Goal: Information Seeking & Learning: Learn about a topic

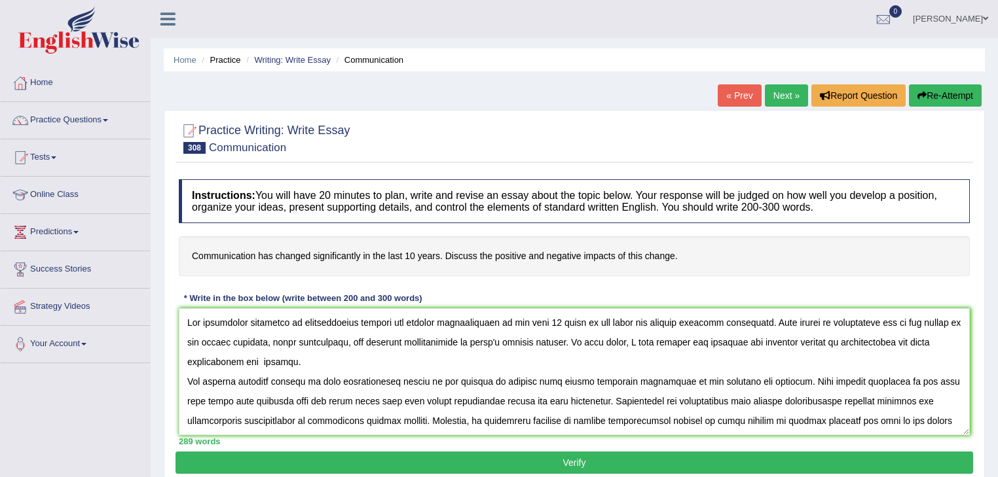
click at [589, 398] on textarea at bounding box center [574, 371] width 791 height 127
click at [592, 397] on textarea at bounding box center [574, 371] width 791 height 127
click at [618, 401] on textarea at bounding box center [574, 371] width 791 height 127
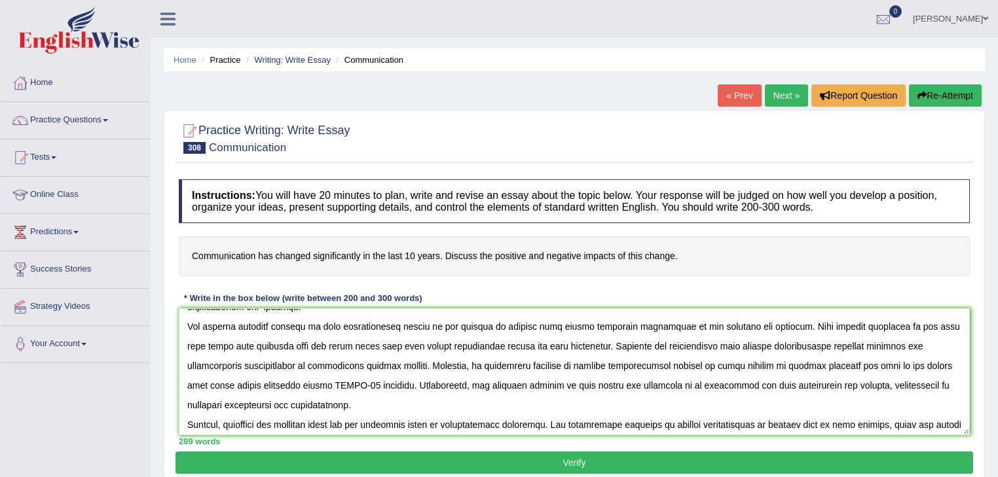
scroll to position [105, 0]
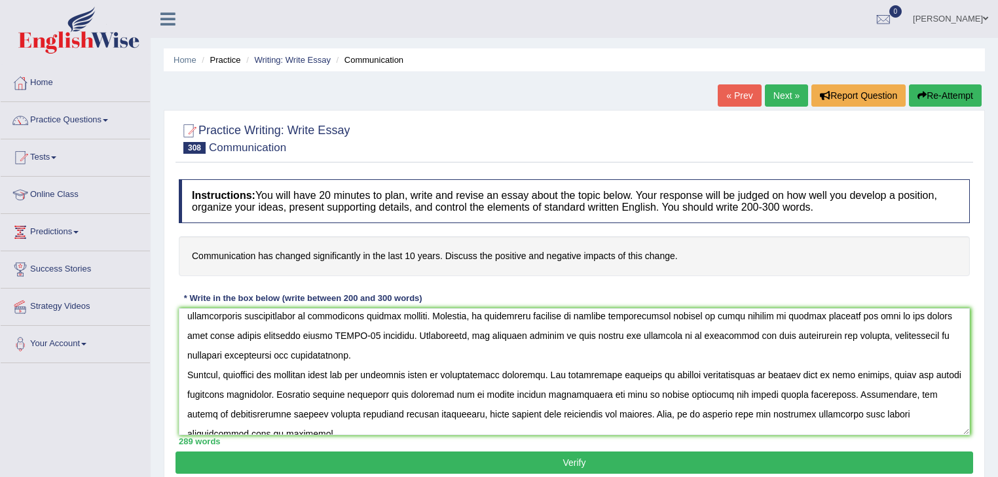
click at [194, 354] on textarea at bounding box center [574, 371] width 791 height 127
click at [191, 355] on textarea at bounding box center [574, 371] width 791 height 127
click at [386, 389] on textarea at bounding box center [574, 371] width 791 height 127
click at [612, 393] on textarea at bounding box center [574, 371] width 791 height 127
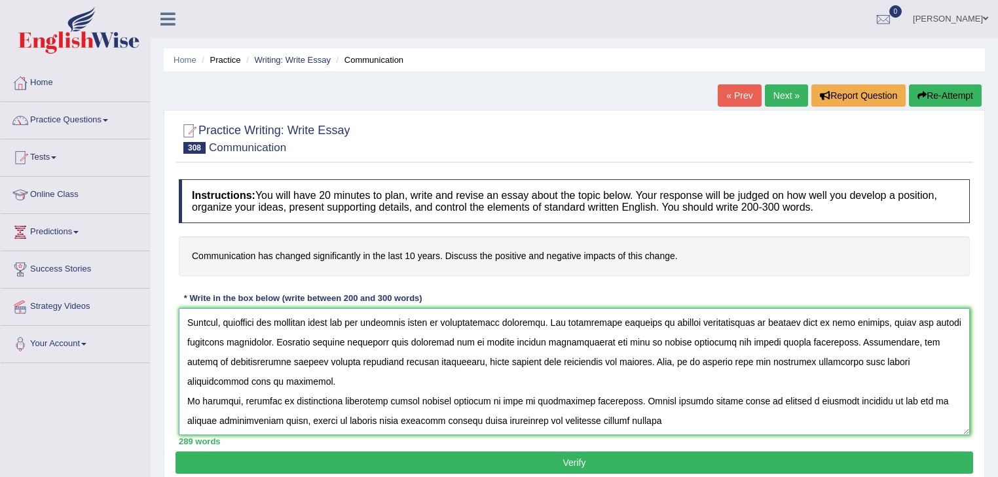
click at [333, 399] on textarea at bounding box center [574, 371] width 791 height 127
click at [629, 419] on textarea at bounding box center [574, 371] width 791 height 127
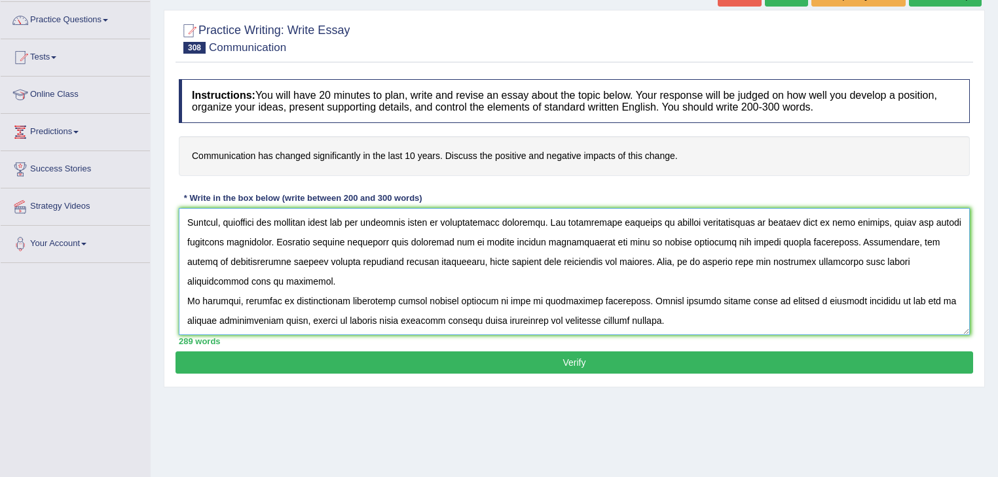
scroll to position [105, 0]
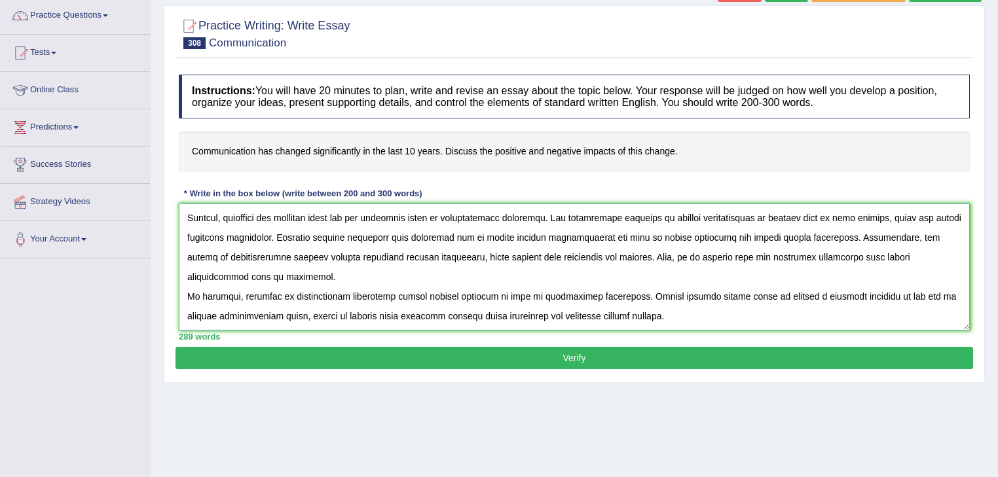
type textarea "The increasing influence of communication methods has changed significantlt in …"
click at [566, 359] on button "Verify" at bounding box center [574, 358] width 798 height 22
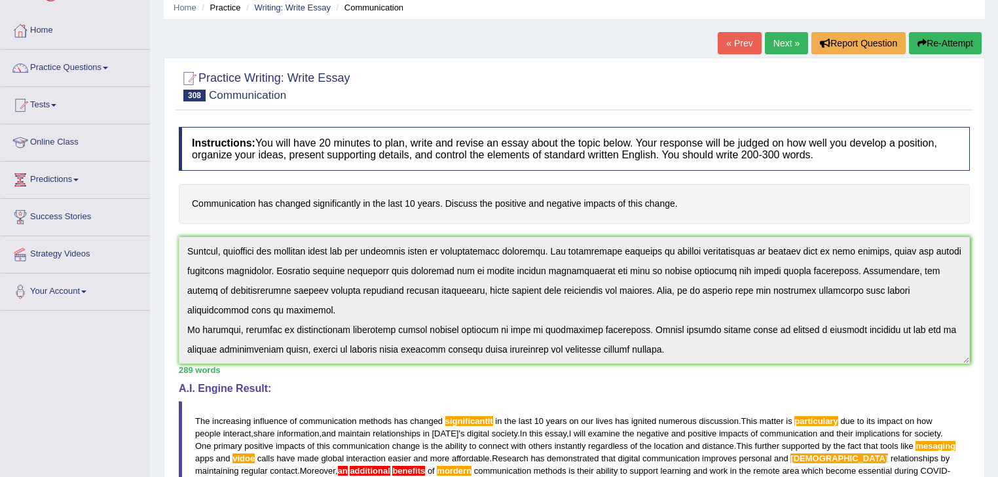
scroll to position [0, 0]
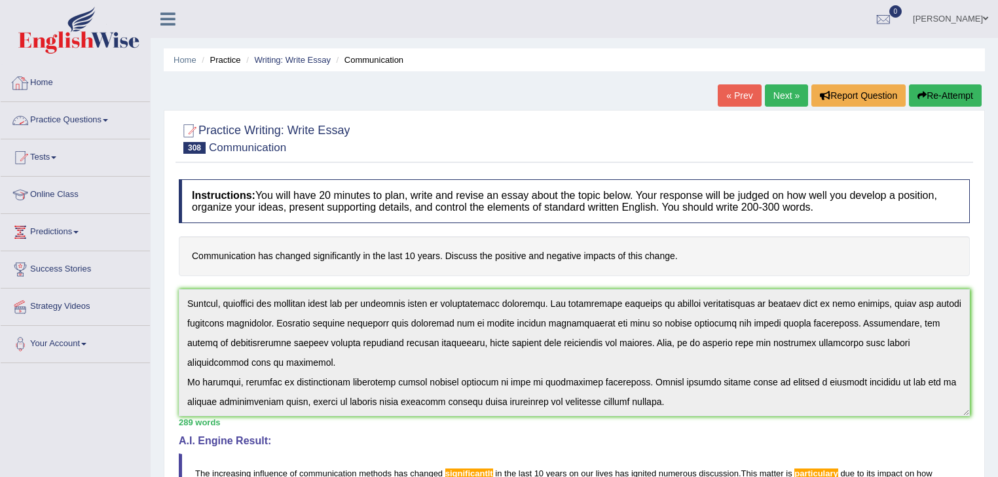
click at [92, 118] on link "Practice Questions" at bounding box center [75, 118] width 149 height 33
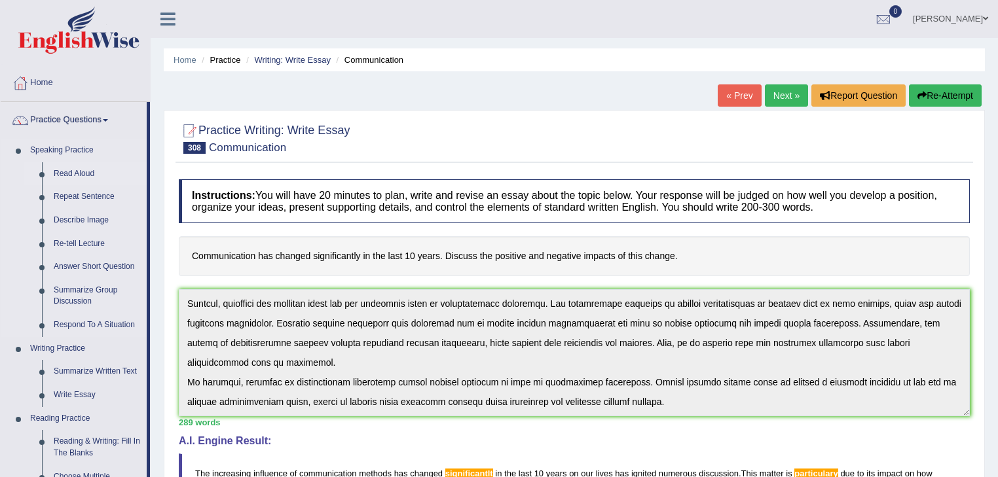
click at [91, 173] on link "Read Aloud" at bounding box center [97, 174] width 99 height 24
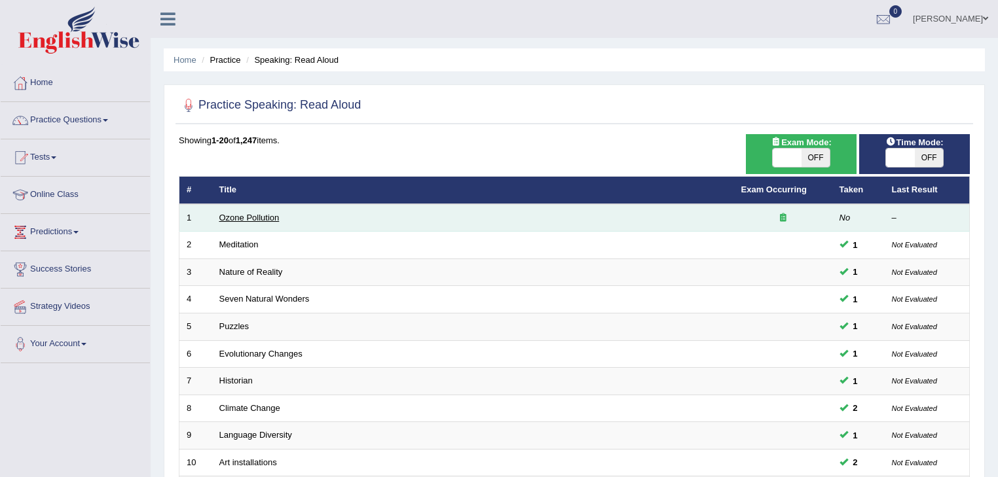
click at [236, 220] on link "Ozone Pollution" at bounding box center [249, 218] width 60 height 10
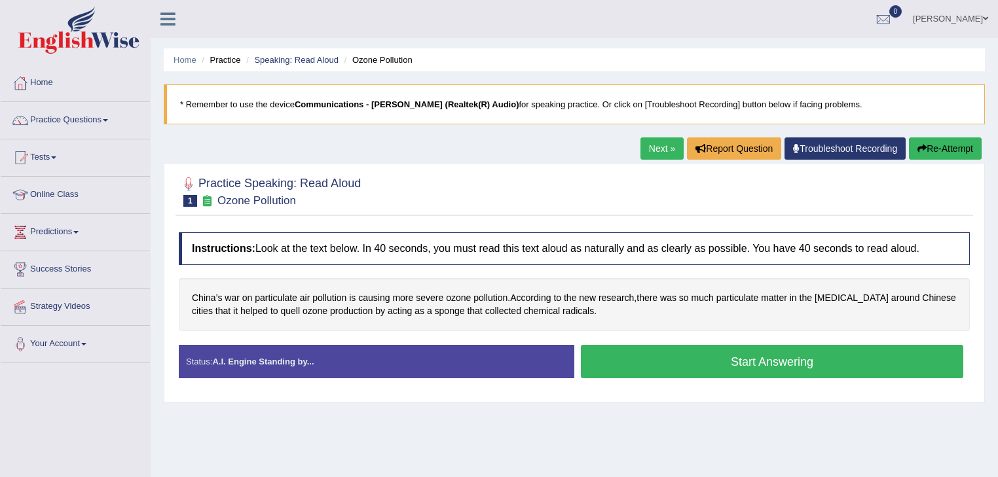
click at [644, 366] on button "Start Answering" at bounding box center [772, 361] width 382 height 33
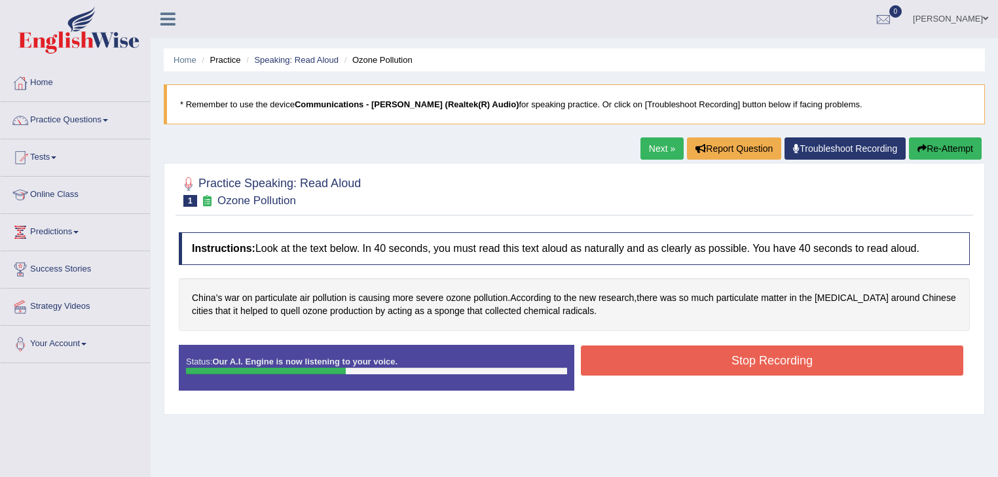
click at [644, 366] on button "Stop Recording" at bounding box center [772, 361] width 382 height 30
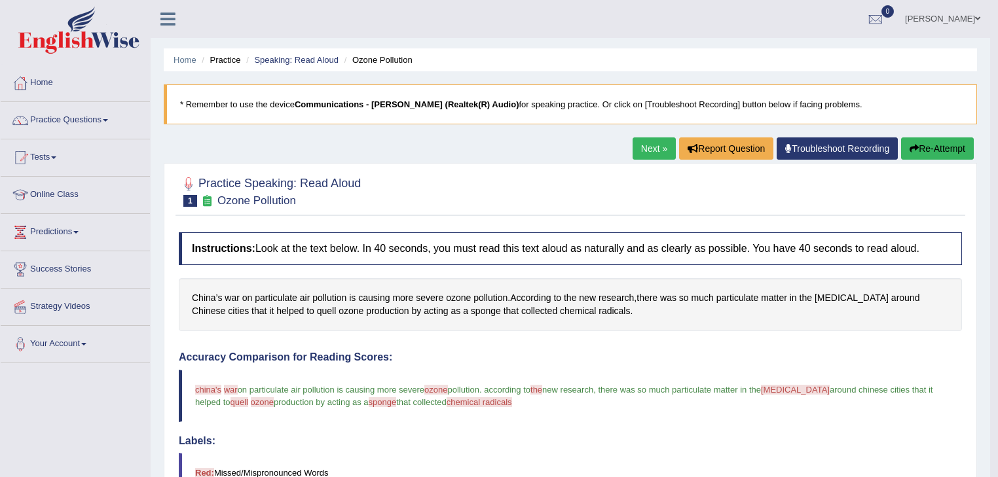
click at [648, 151] on link "Next »" at bounding box center [654, 149] width 43 height 22
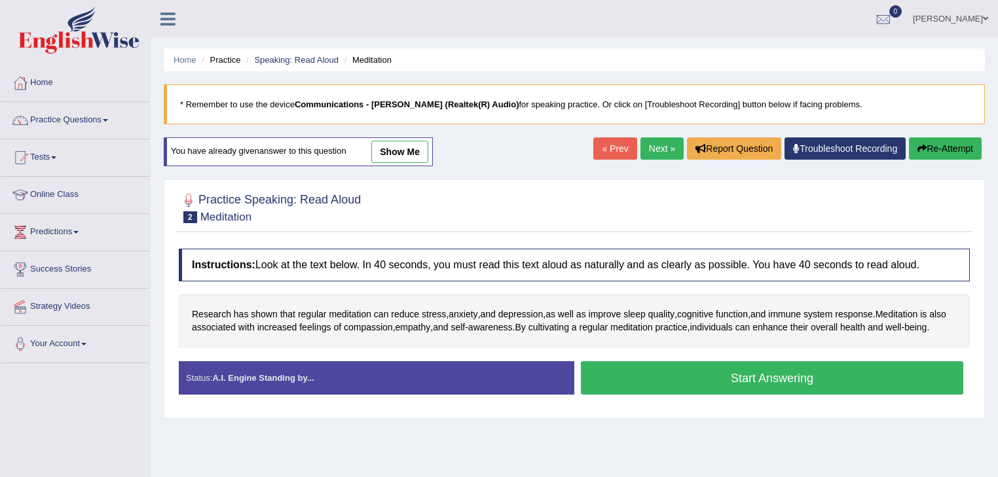
click at [621, 388] on button "Start Answering" at bounding box center [772, 377] width 382 height 33
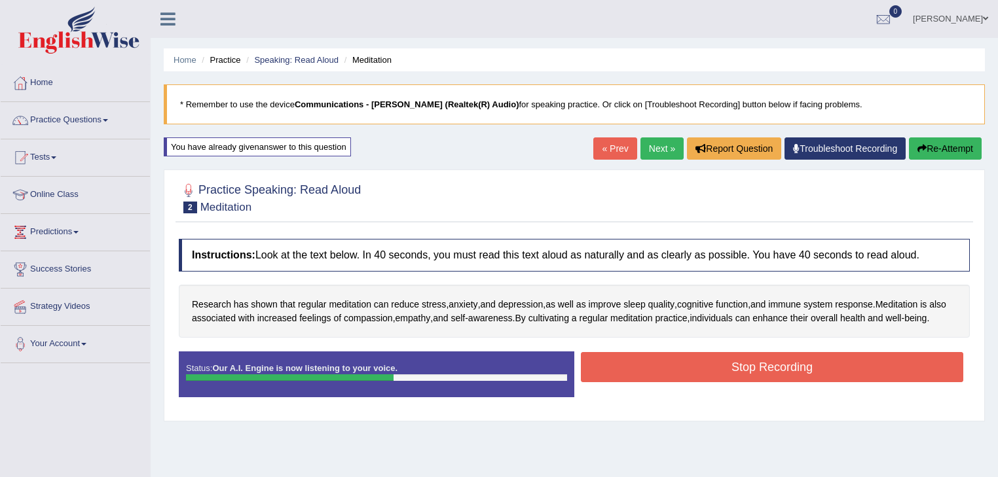
click at [621, 382] on button "Stop Recording" at bounding box center [772, 367] width 382 height 30
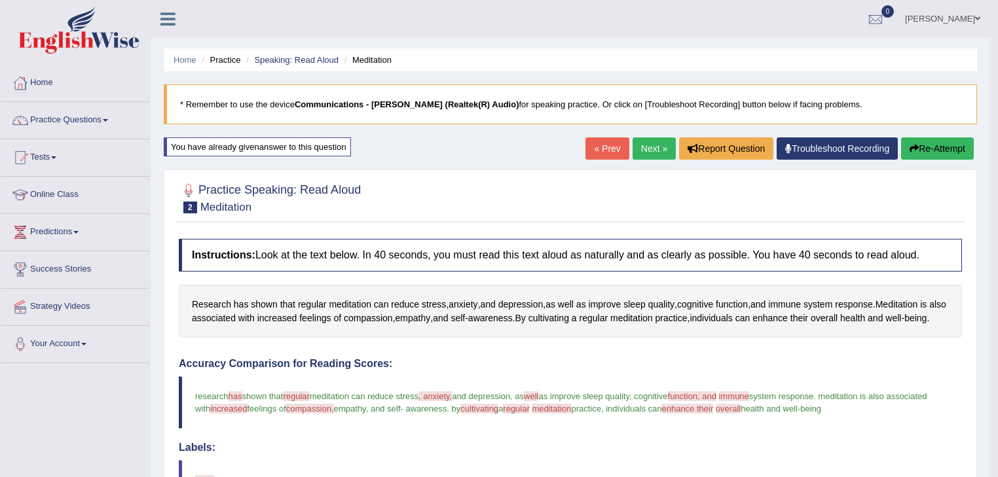
click at [652, 147] on link "Next »" at bounding box center [654, 149] width 43 height 22
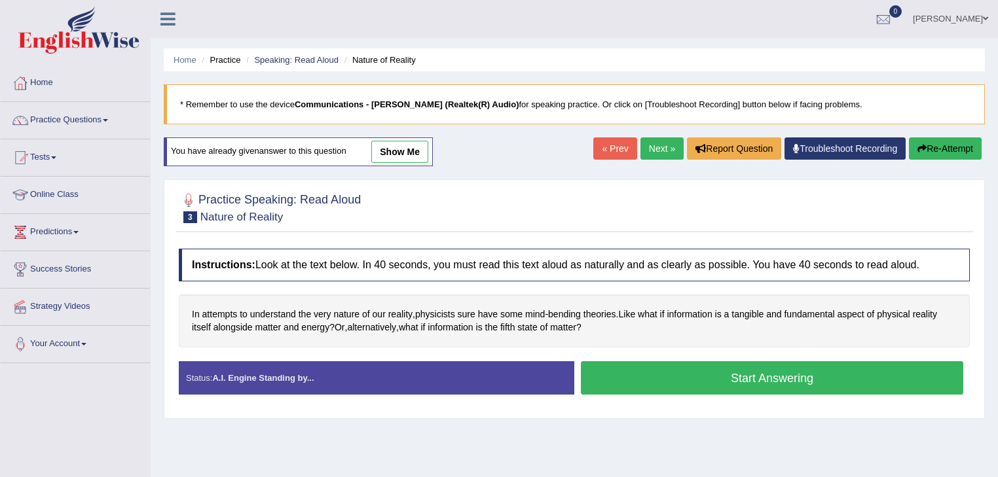
click at [665, 371] on button "Start Answering" at bounding box center [772, 377] width 382 height 33
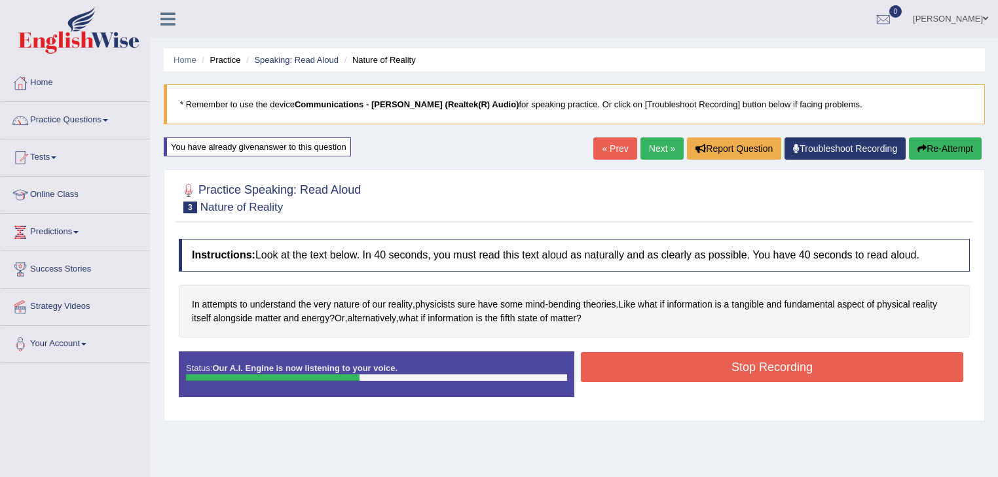
click at [665, 371] on button "Stop Recording" at bounding box center [772, 367] width 382 height 30
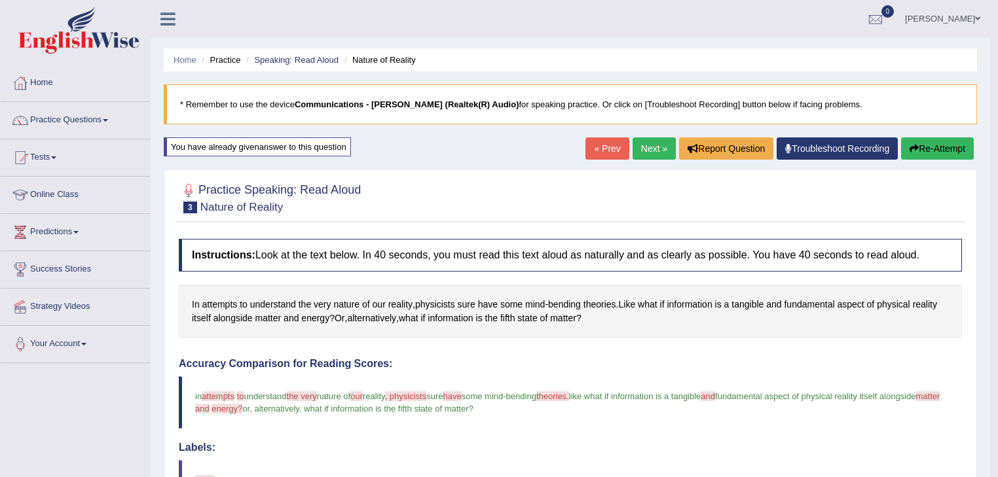
click at [656, 140] on link "Next »" at bounding box center [654, 149] width 43 height 22
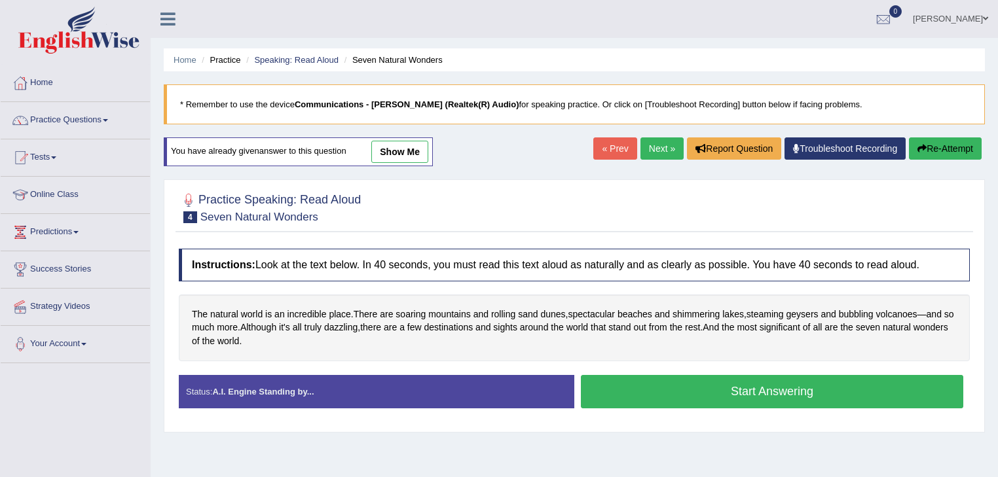
click at [621, 382] on button "Start Answering" at bounding box center [772, 391] width 382 height 33
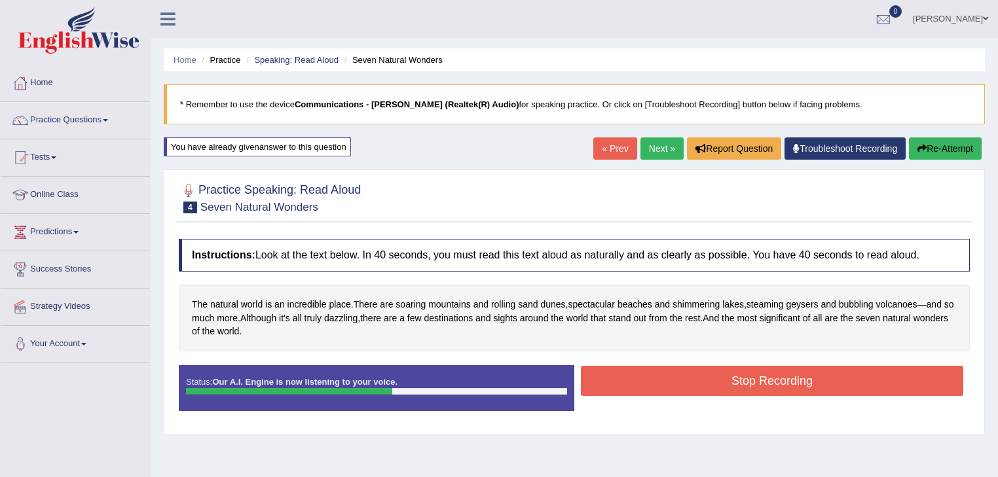
click at [621, 382] on button "Stop Recording" at bounding box center [772, 381] width 382 height 30
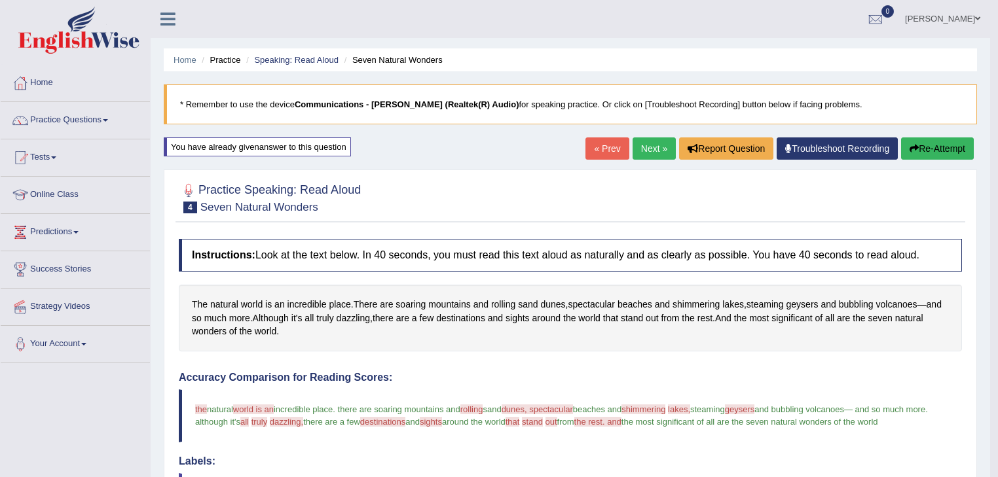
click at [652, 149] on link "Next »" at bounding box center [654, 149] width 43 height 22
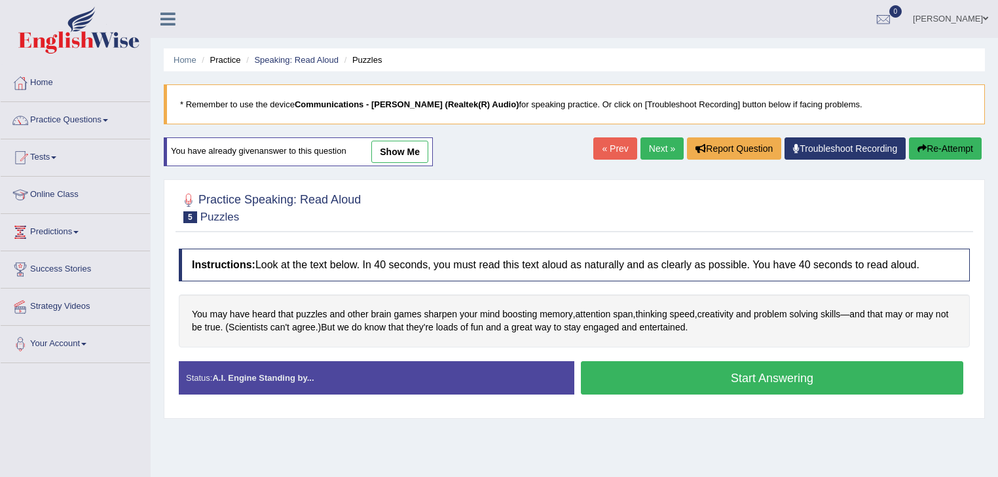
click at [658, 375] on button "Start Answering" at bounding box center [772, 377] width 382 height 33
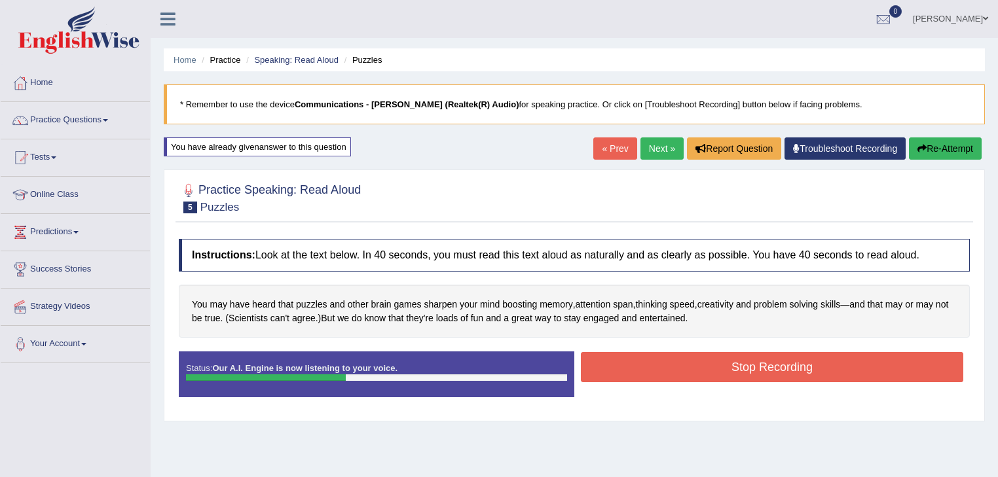
click at [658, 375] on button "Stop Recording" at bounding box center [772, 367] width 382 height 30
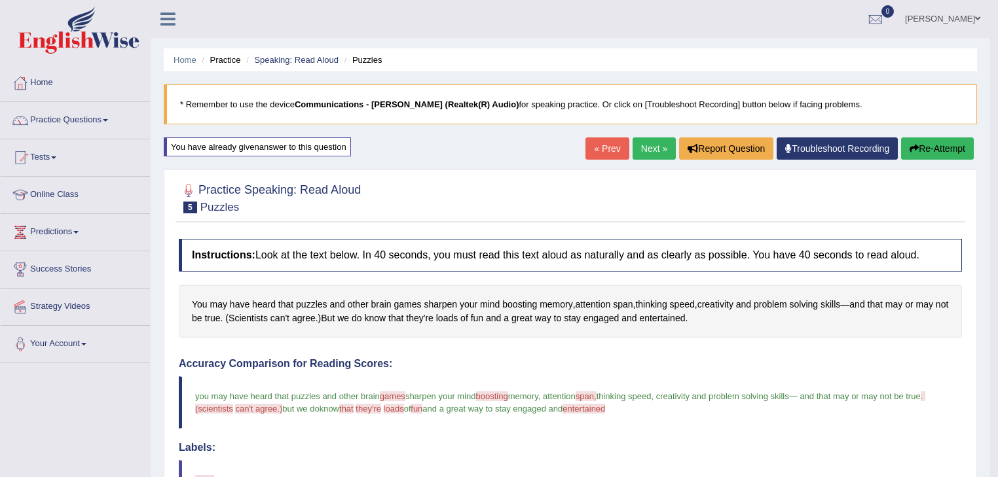
click at [644, 149] on link "Next »" at bounding box center [654, 149] width 43 height 22
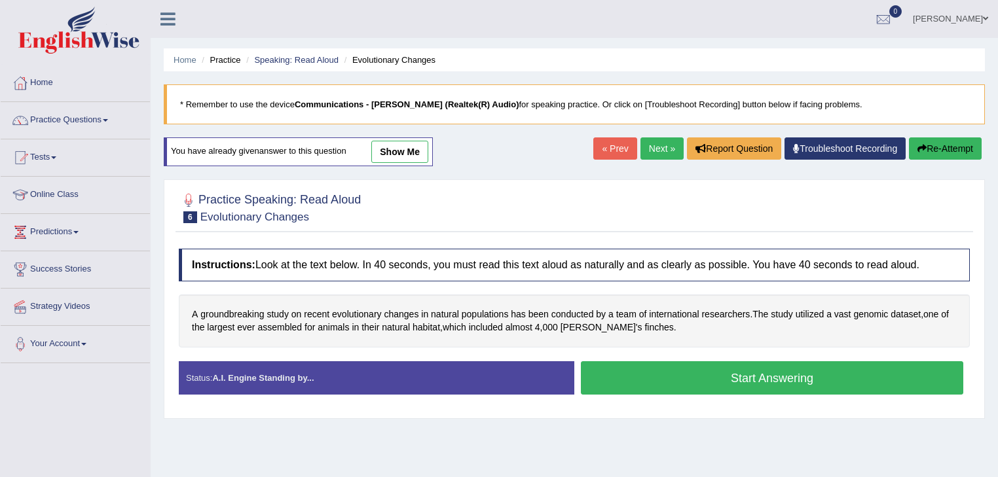
click at [655, 369] on button "Start Answering" at bounding box center [772, 377] width 382 height 33
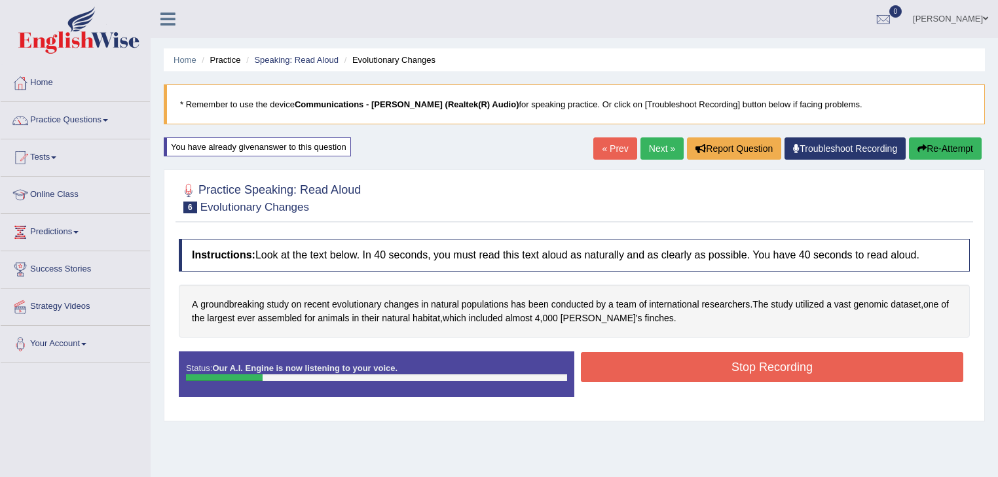
click at [655, 369] on button "Stop Recording" at bounding box center [772, 367] width 382 height 30
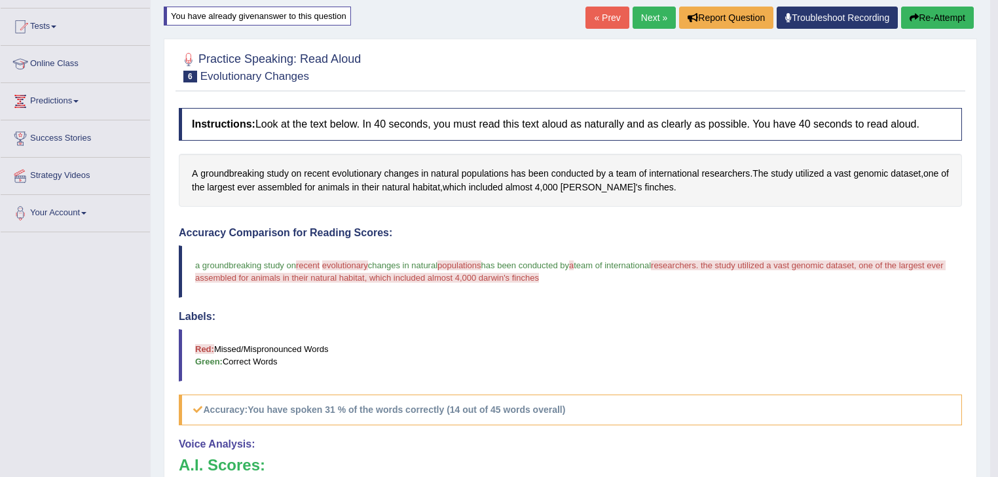
scroll to position [105, 0]
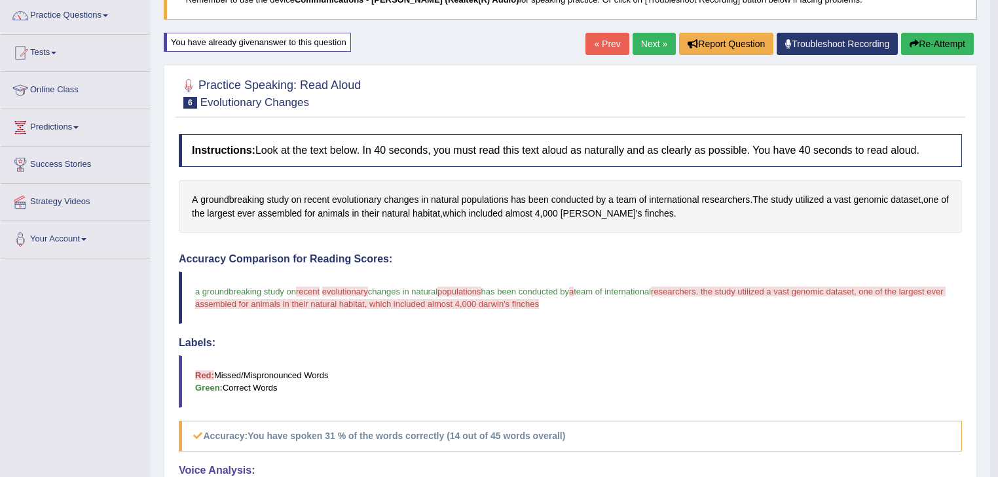
click at [646, 45] on link "Next »" at bounding box center [654, 44] width 43 height 22
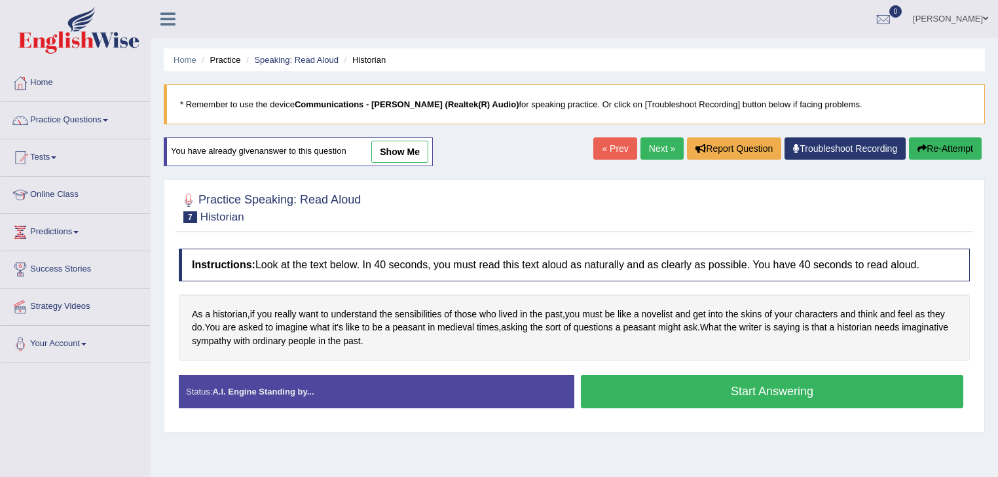
click at [617, 382] on button "Start Answering" at bounding box center [772, 391] width 382 height 33
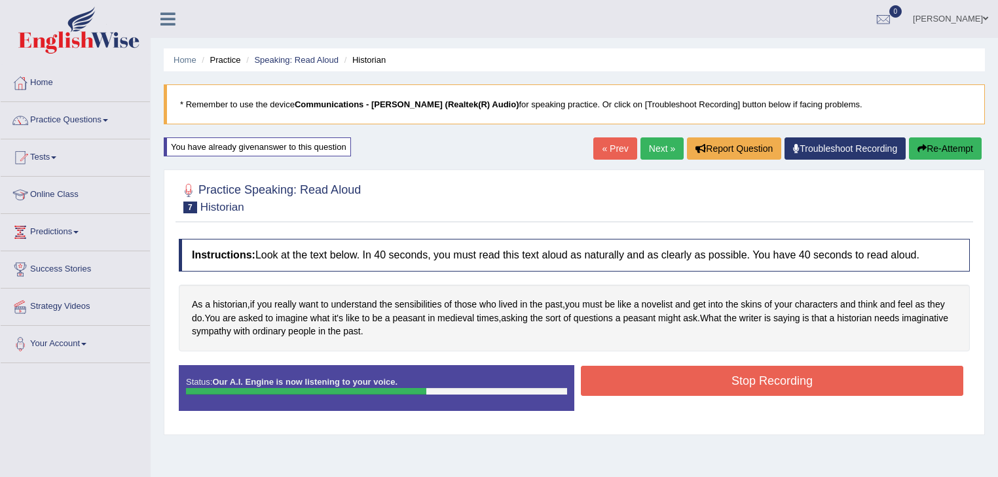
click at [617, 382] on button "Stop Recording" at bounding box center [772, 381] width 382 height 30
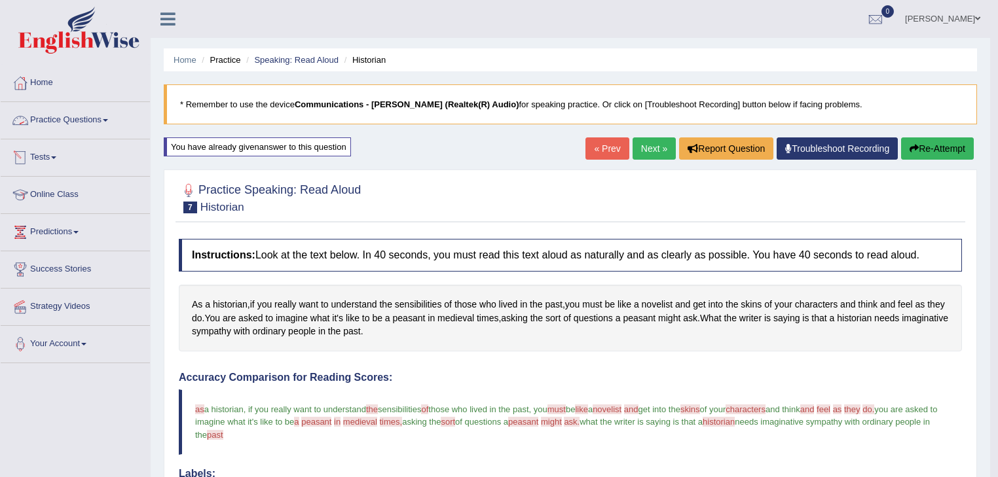
click at [107, 119] on span at bounding box center [105, 120] width 5 height 3
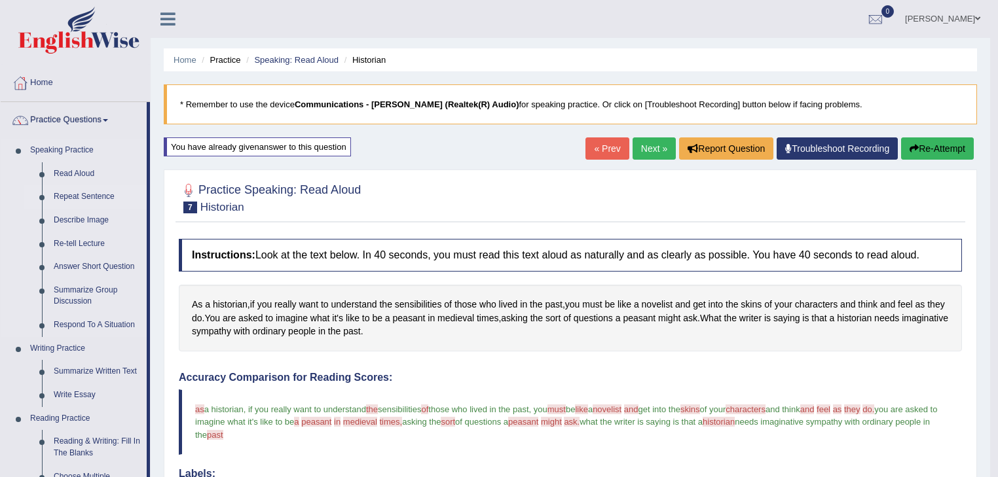
click at [104, 198] on link "Repeat Sentence" at bounding box center [97, 197] width 99 height 24
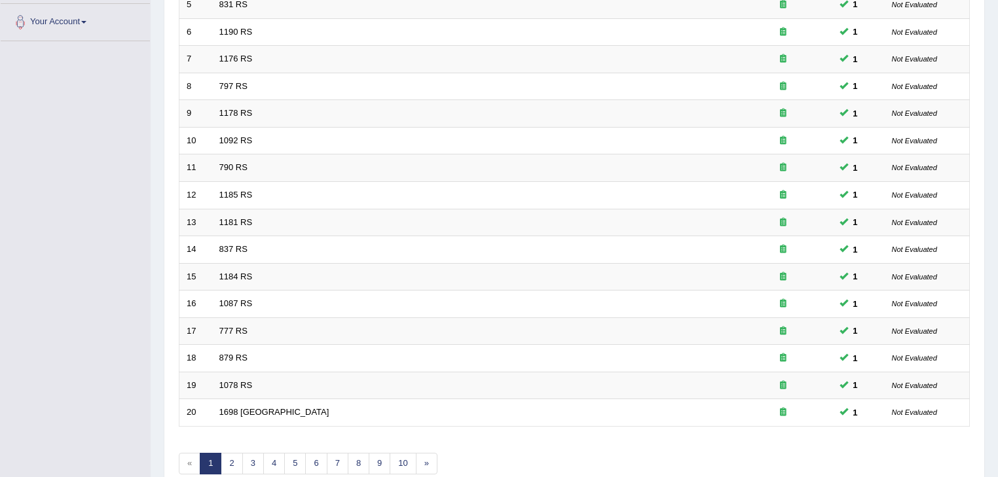
scroll to position [386, 0]
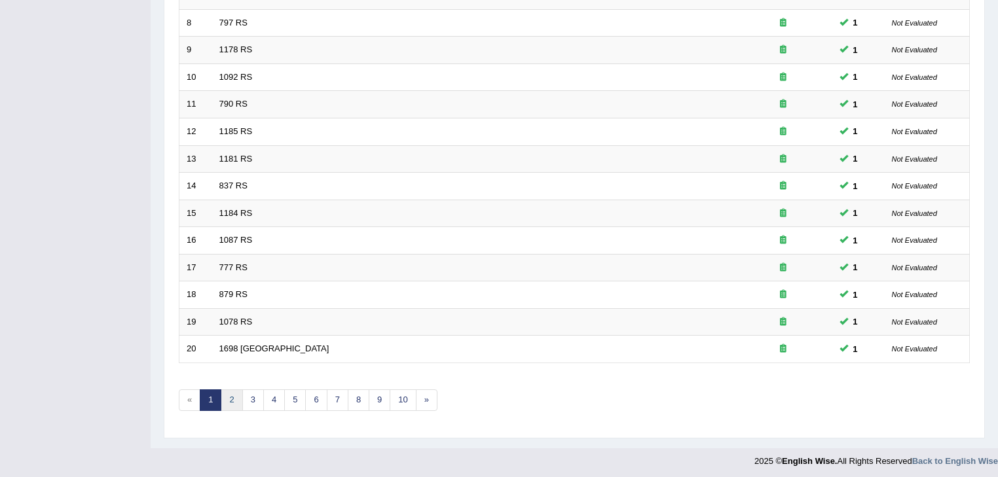
click at [228, 394] on link "2" at bounding box center [232, 401] width 22 height 22
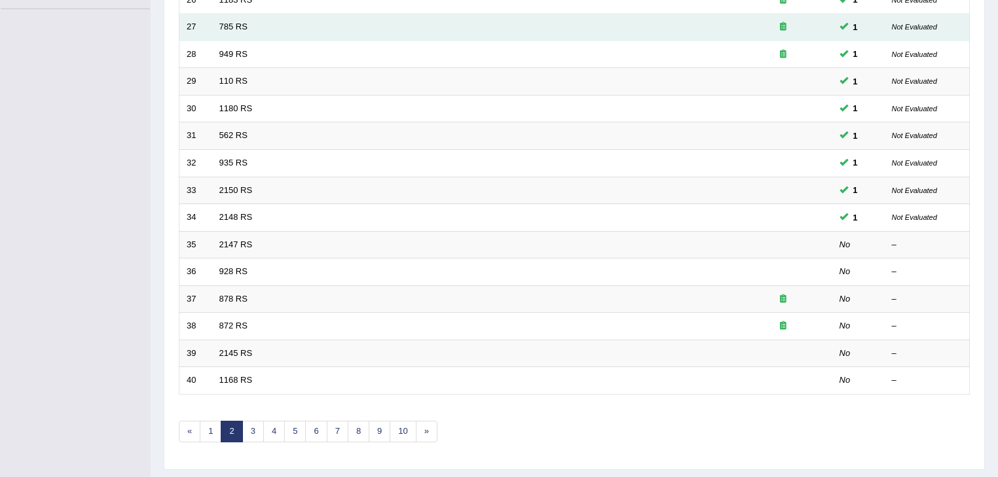
scroll to position [386, 0]
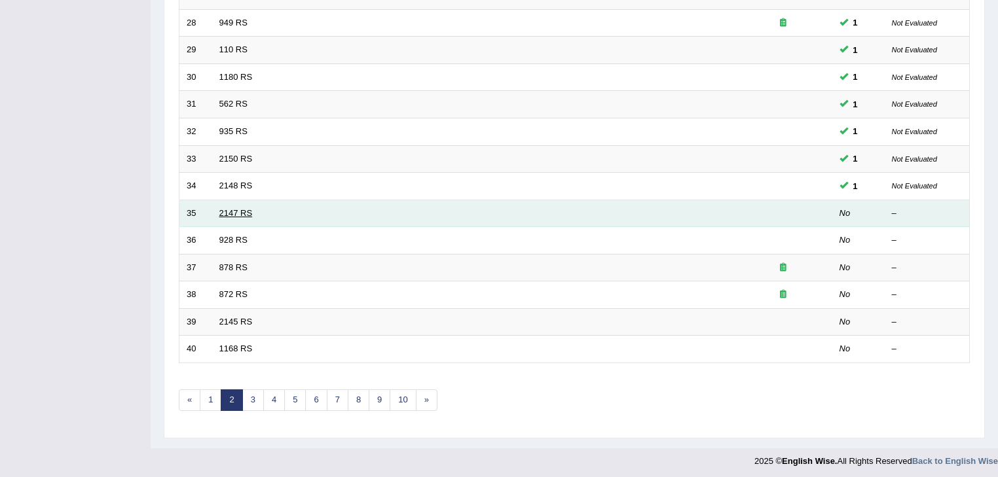
click at [237, 208] on link "2147 RS" at bounding box center [235, 213] width 33 height 10
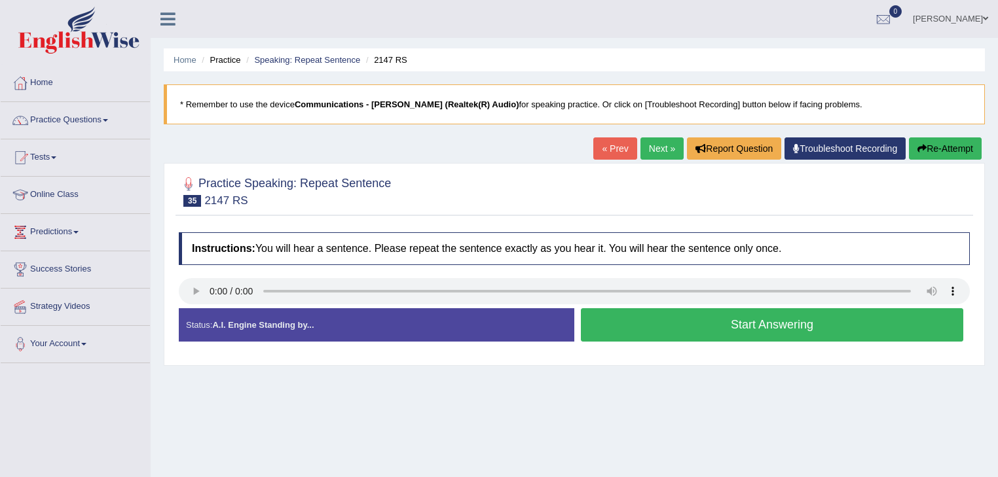
click at [604, 320] on button "Start Answering" at bounding box center [772, 324] width 382 height 33
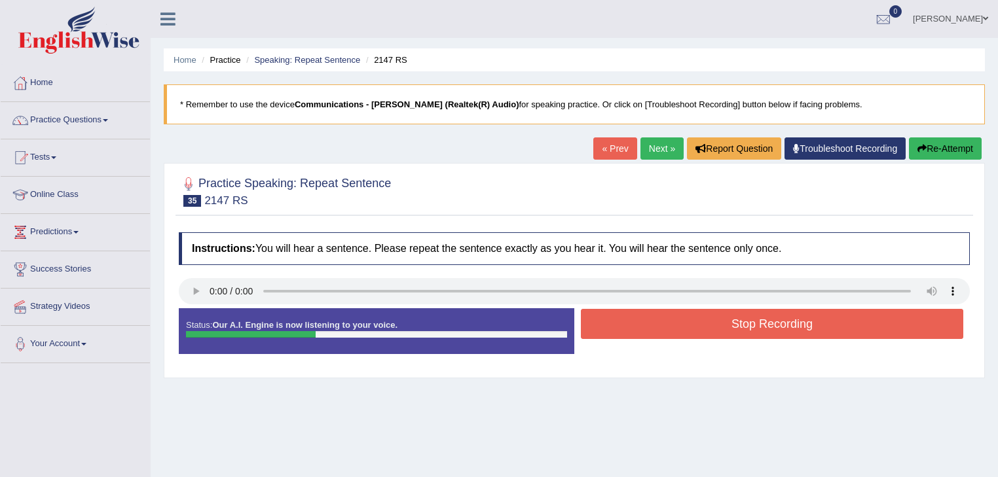
drag, startPoint x: 603, startPoint y: 320, endPoint x: 604, endPoint y: 327, distance: 8.0
click at [604, 327] on button "Stop Recording" at bounding box center [772, 324] width 382 height 30
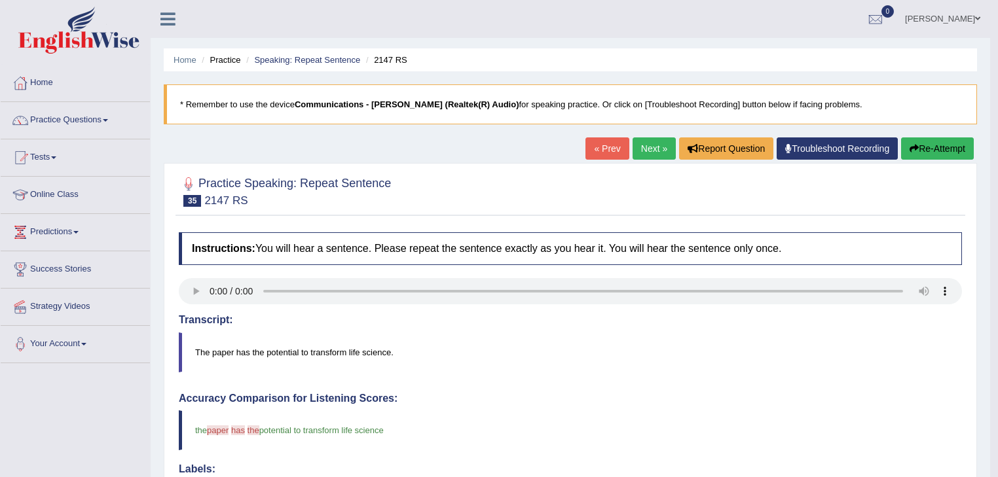
click at [650, 154] on link "Next »" at bounding box center [654, 149] width 43 height 22
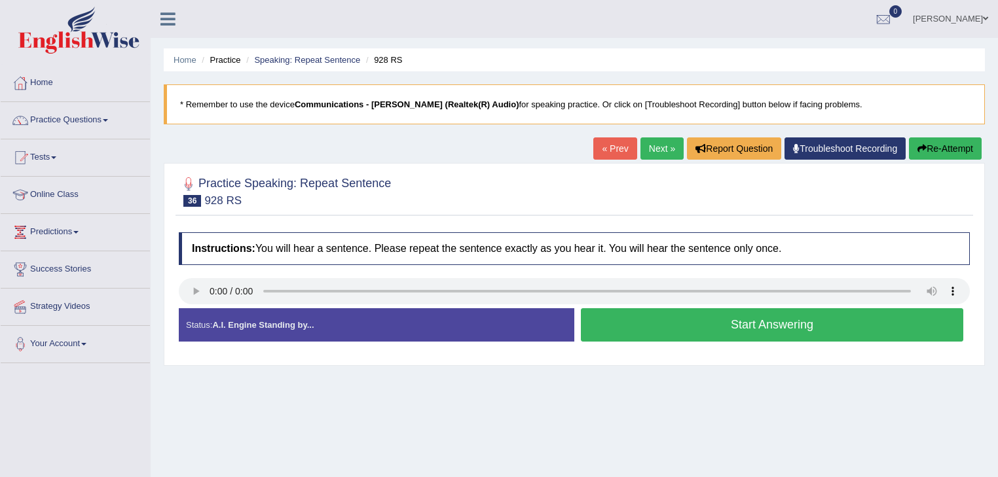
click at [624, 325] on button "Start Answering" at bounding box center [772, 324] width 382 height 33
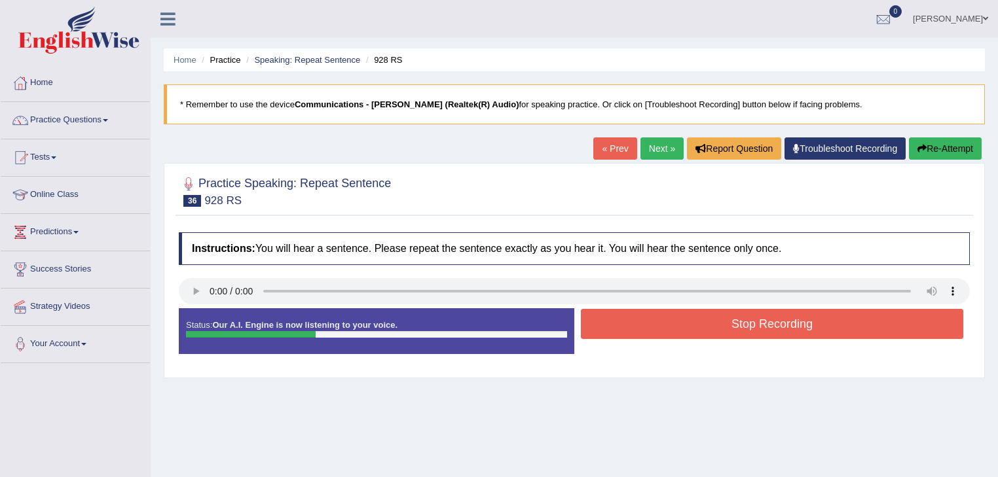
click at [624, 325] on button "Stop Recording" at bounding box center [772, 324] width 382 height 30
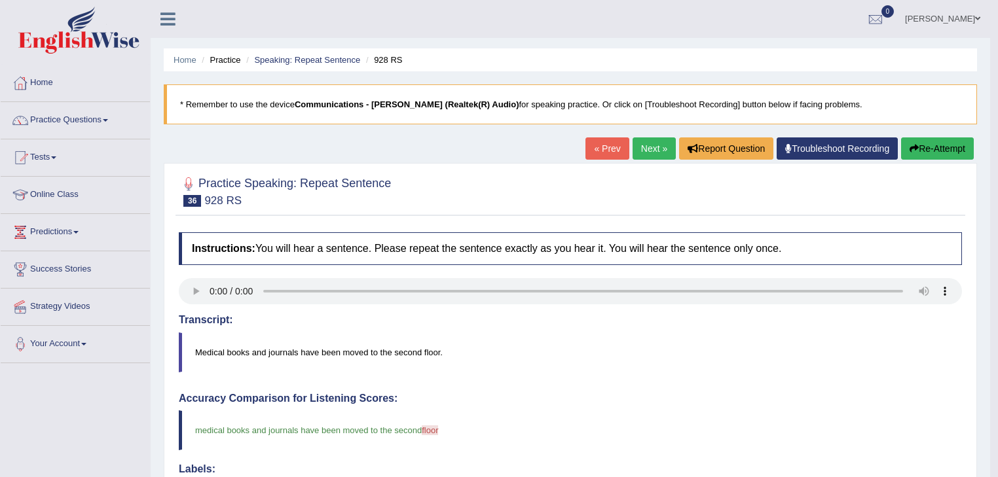
click at [645, 149] on link "Next »" at bounding box center [654, 149] width 43 height 22
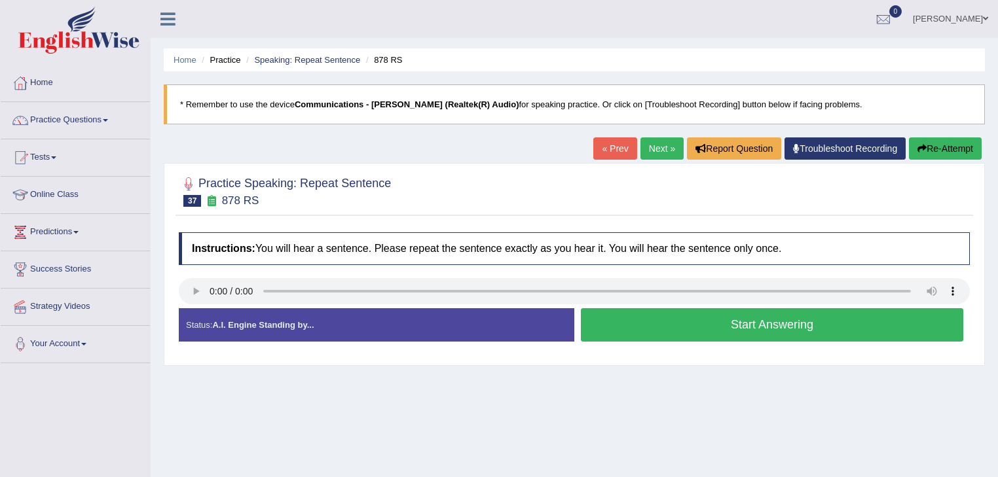
click at [667, 320] on button "Start Answering" at bounding box center [772, 324] width 382 height 33
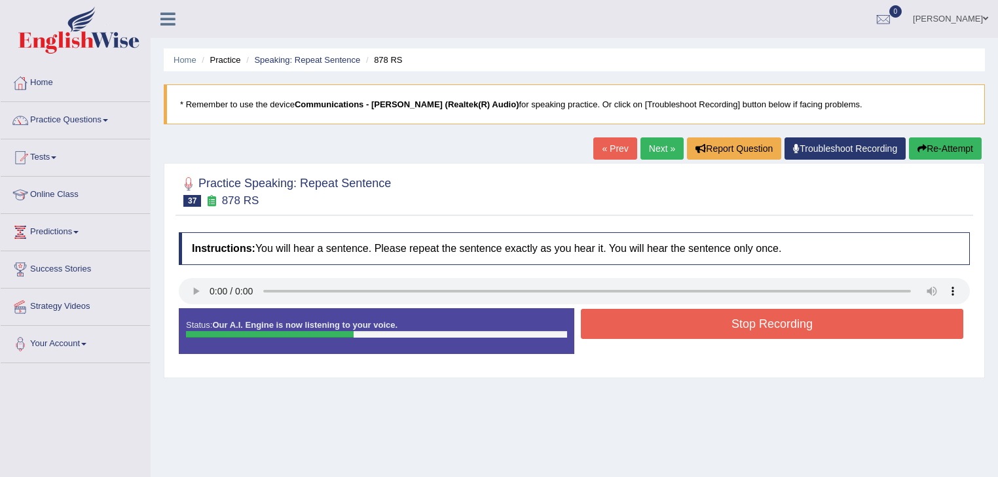
click at [667, 320] on button "Stop Recording" at bounding box center [772, 324] width 382 height 30
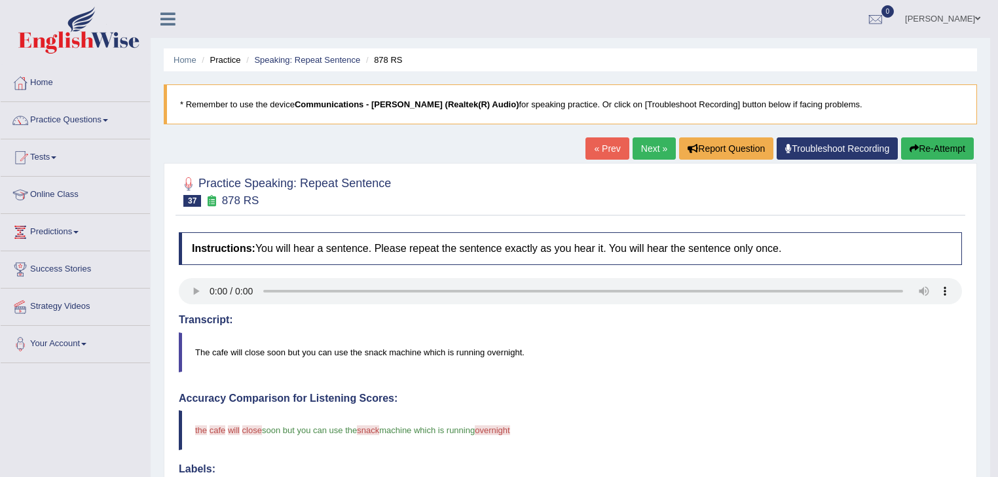
click at [644, 148] on link "Next »" at bounding box center [654, 149] width 43 height 22
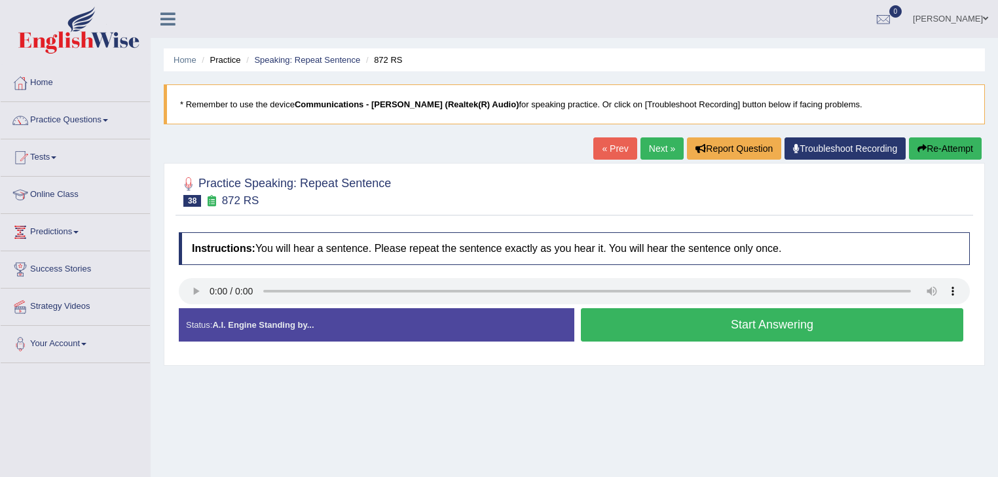
click at [691, 325] on button "Start Answering" at bounding box center [772, 324] width 382 height 33
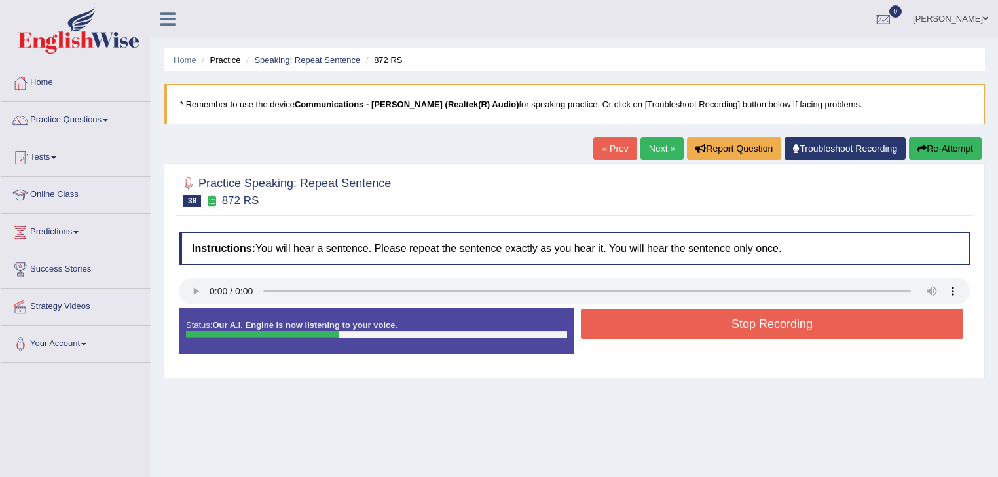
click at [691, 325] on button "Stop Recording" at bounding box center [772, 324] width 382 height 30
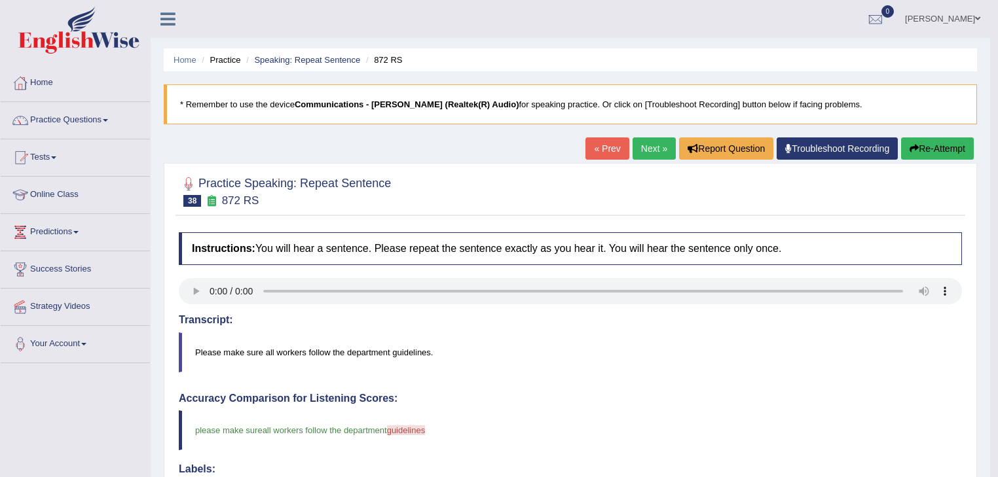
click at [640, 148] on link "Next »" at bounding box center [654, 149] width 43 height 22
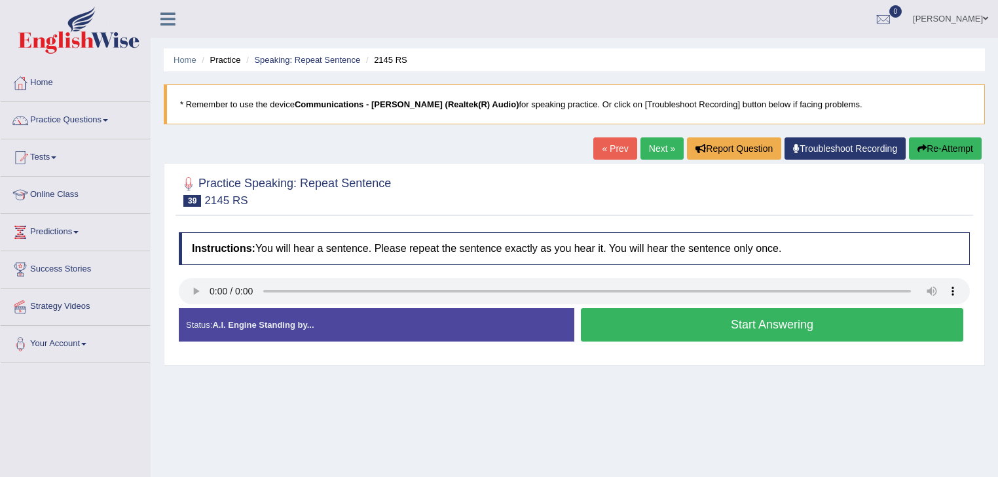
click at [702, 321] on button "Start Answering" at bounding box center [772, 324] width 382 height 33
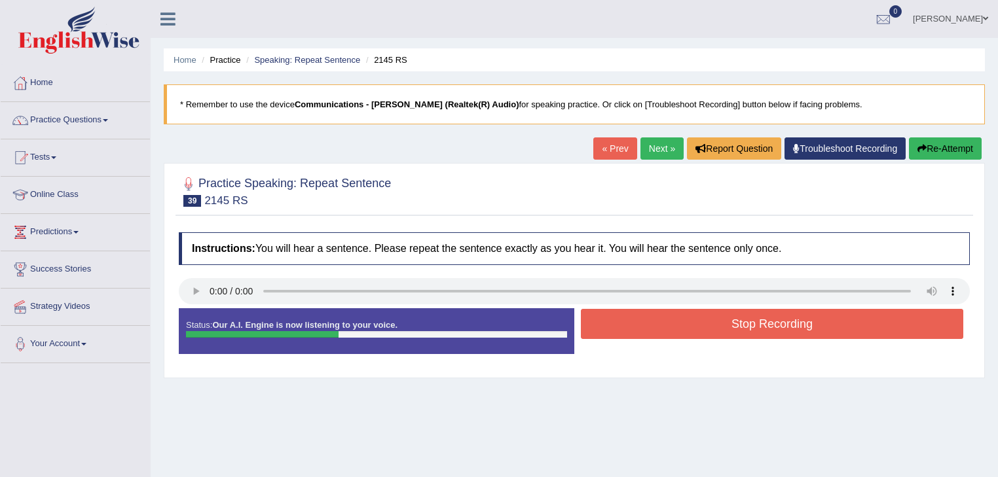
click at [702, 321] on button "Stop Recording" at bounding box center [772, 324] width 382 height 30
